Goal: Find specific page/section: Find specific page/section

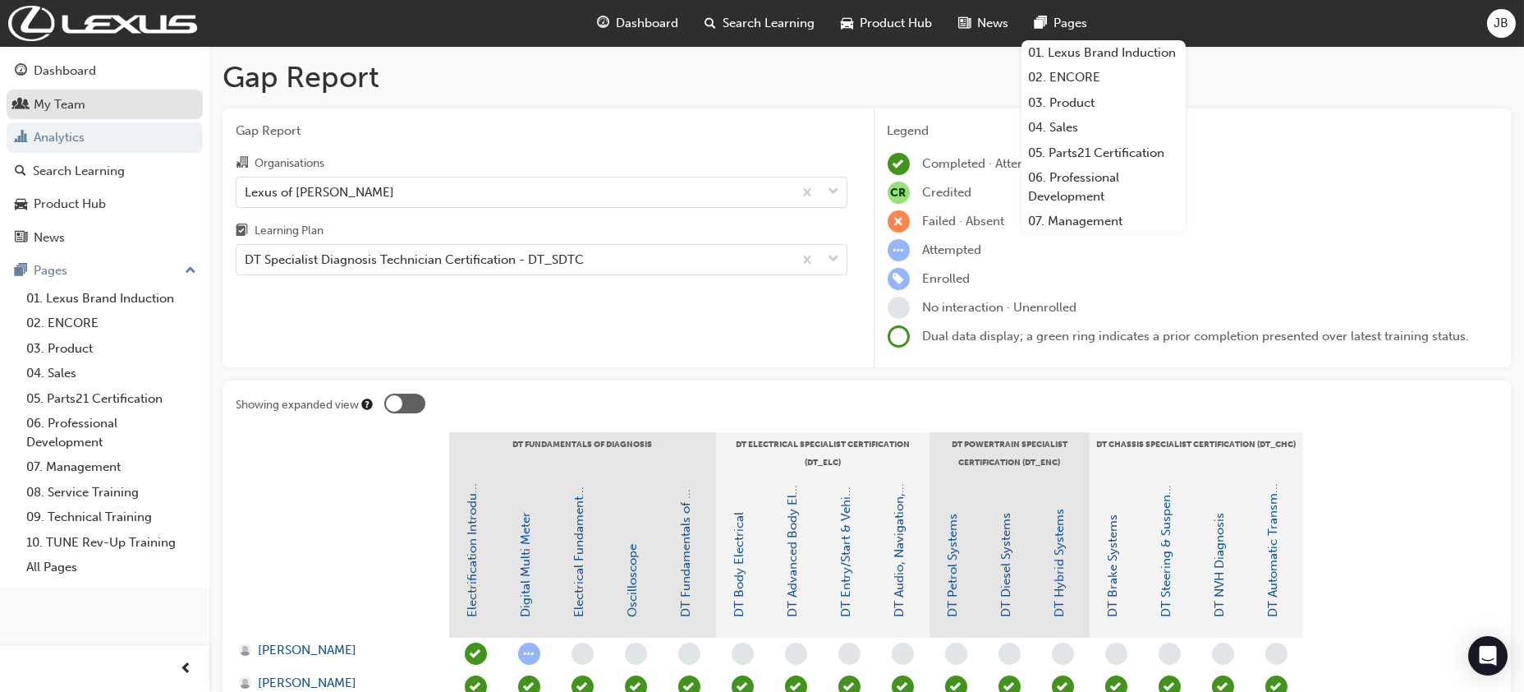
click at [71, 106] on div "My Team" at bounding box center [60, 104] width 52 height 19
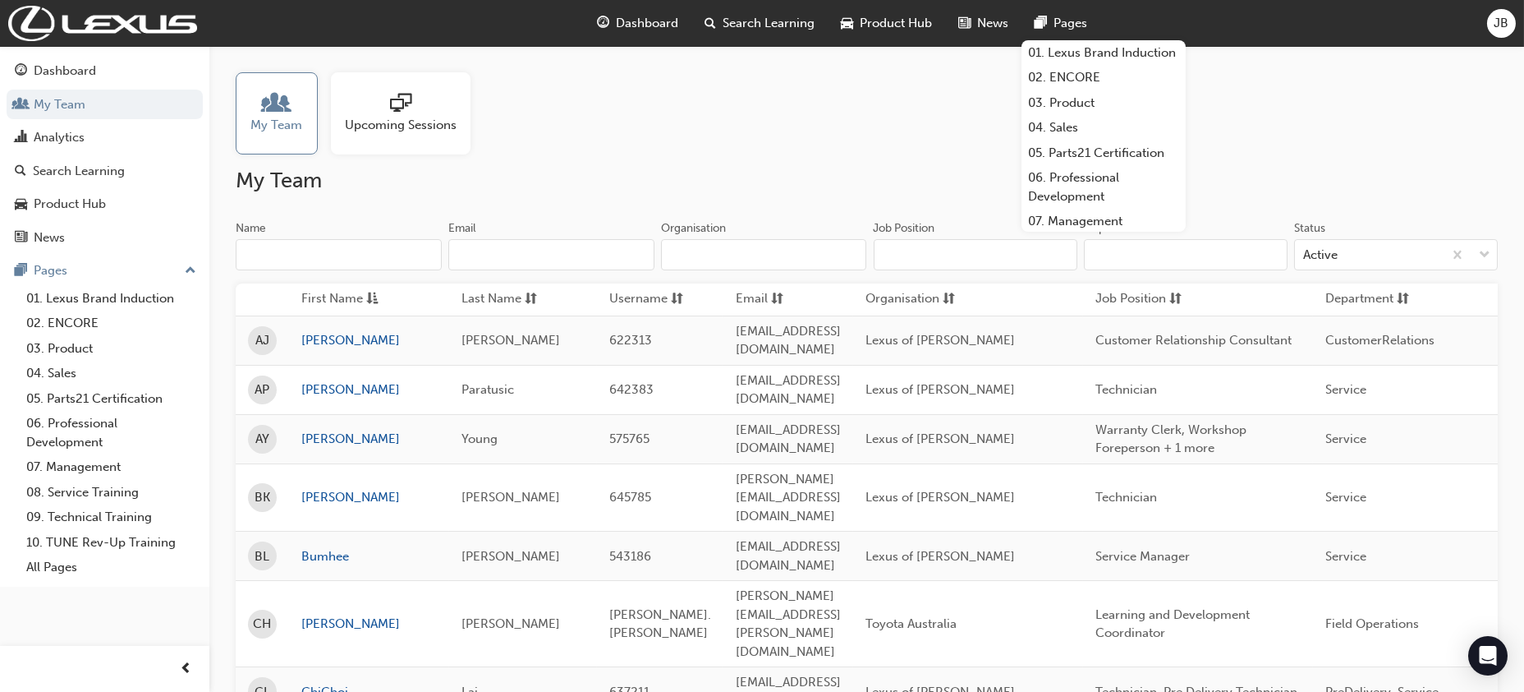
scroll to position [1813, 0]
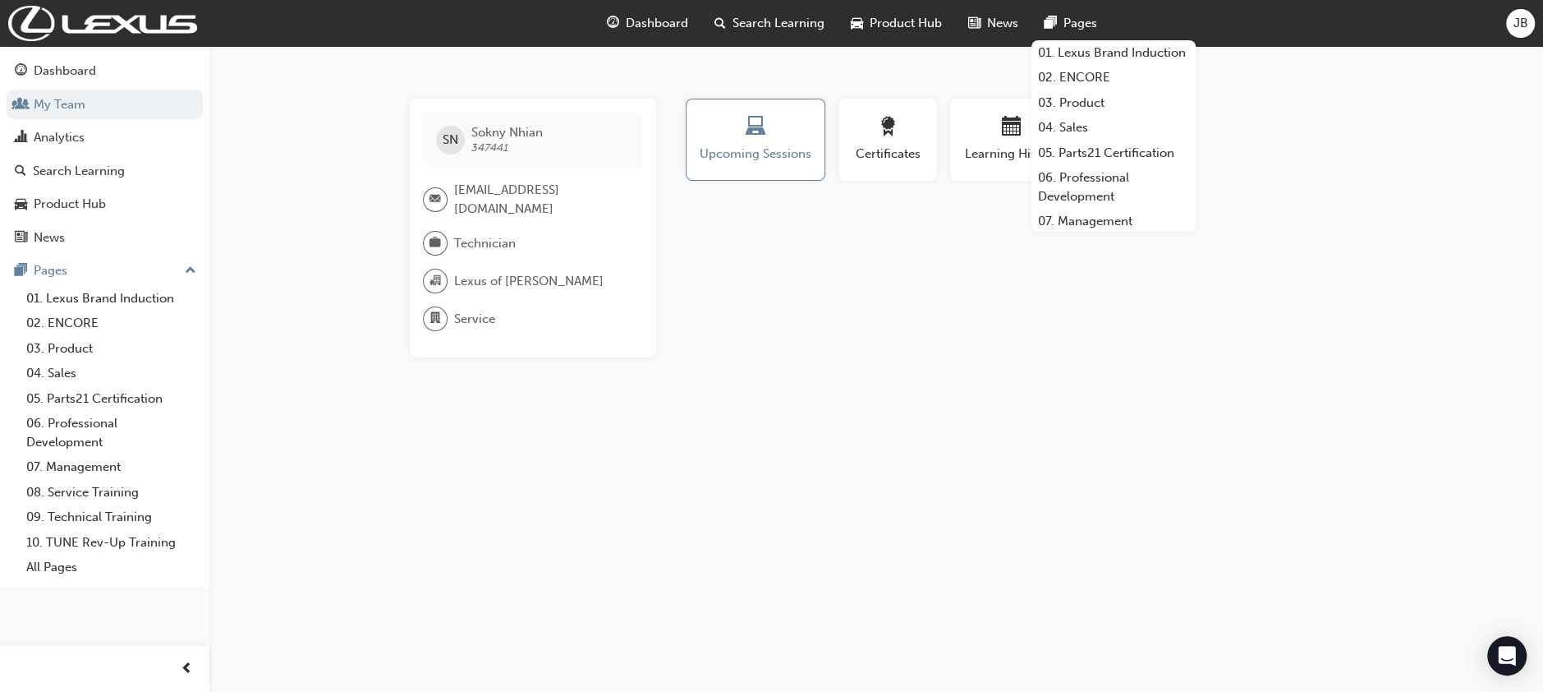
drag, startPoint x: 447, startPoint y: 430, endPoint x: 1356, endPoint y: 443, distance: 909.3
click at [1353, 456] on div "SN [PERSON_NAME] 347441 [EMAIL_ADDRESS][DOMAIN_NAME] Technician Lexus of [PERSO…" at bounding box center [771, 346] width 1543 height 692
click at [1228, 320] on div "Profile Upcoming Sessions Certificates Learning History Subscription SN [PERSON…" at bounding box center [1012, 228] width 660 height 259
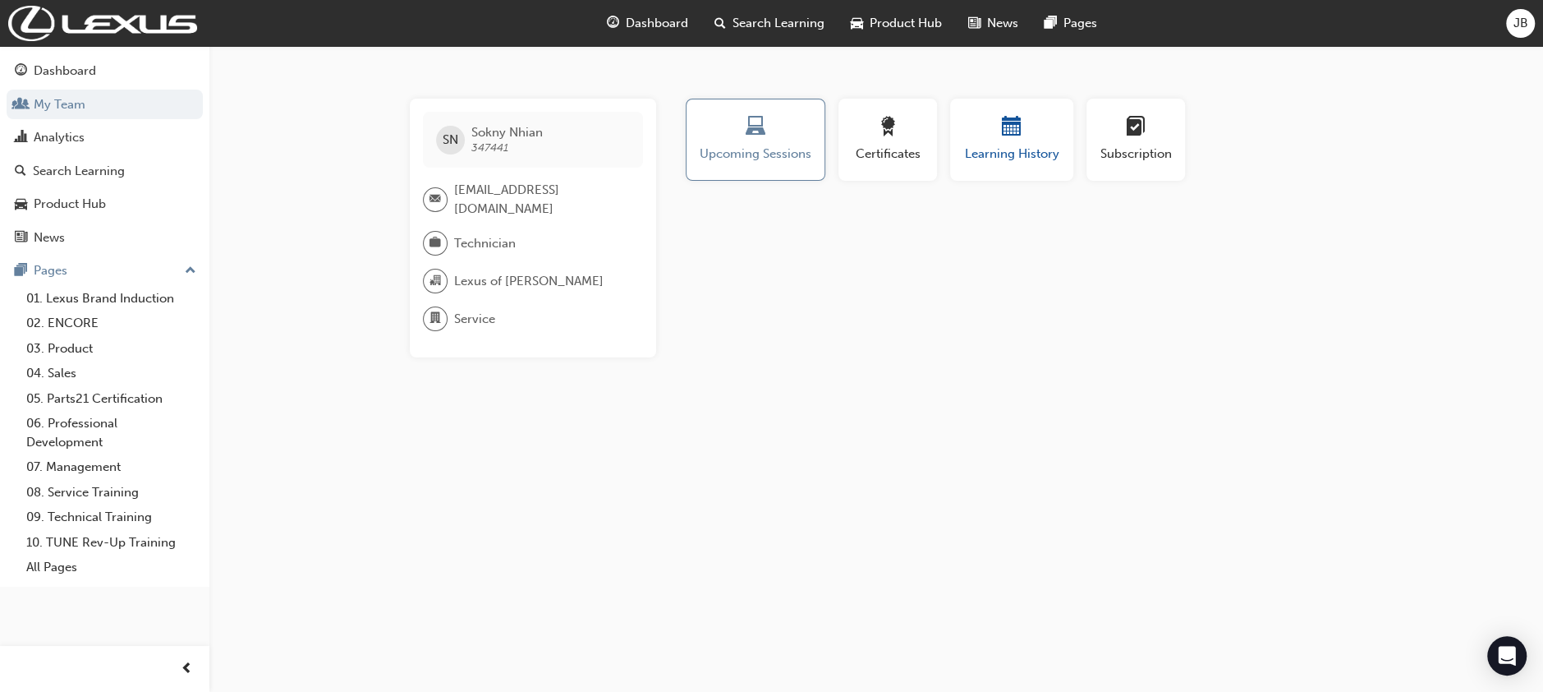
click at [1011, 132] on span "calendar-icon" at bounding box center [1012, 128] width 20 height 22
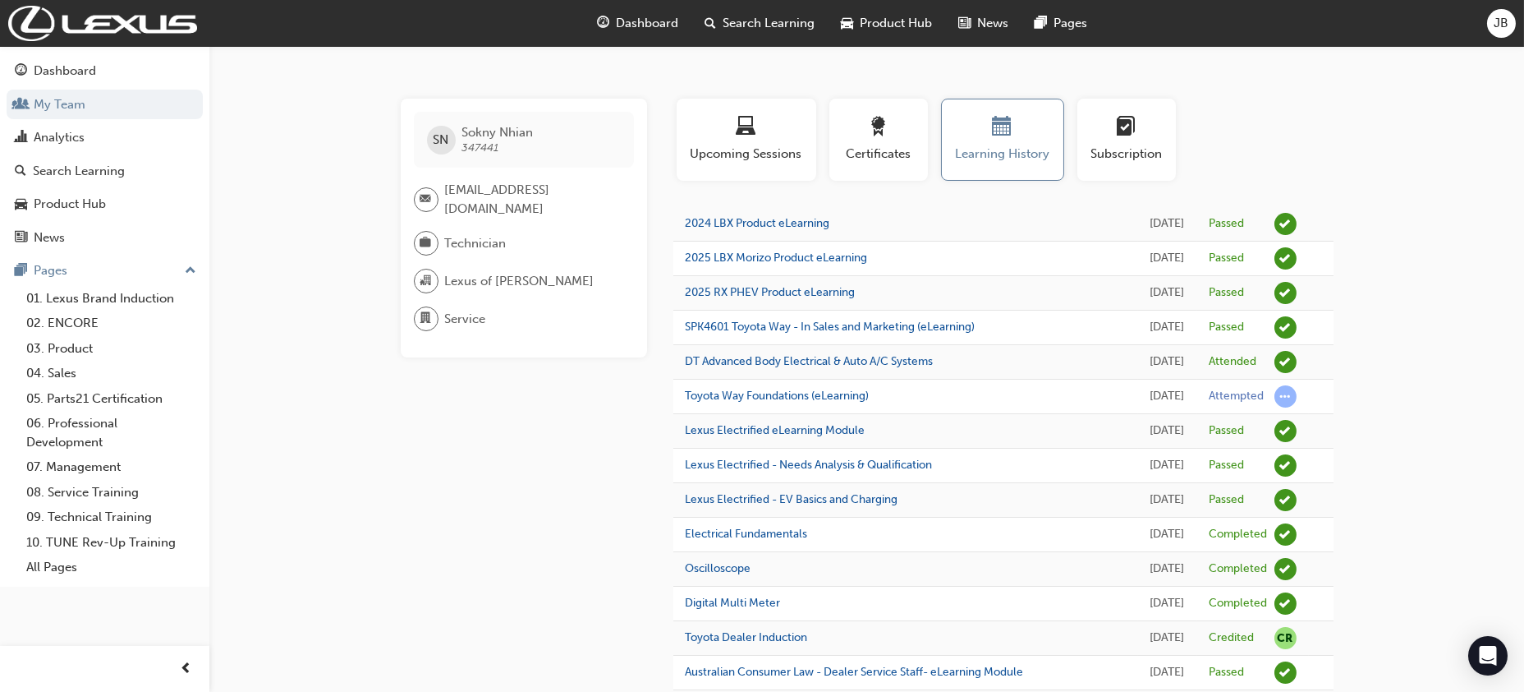
drag, startPoint x: 495, startPoint y: 423, endPoint x: 587, endPoint y: 360, distance: 111.6
